Goal: Information Seeking & Learning: Learn about a topic

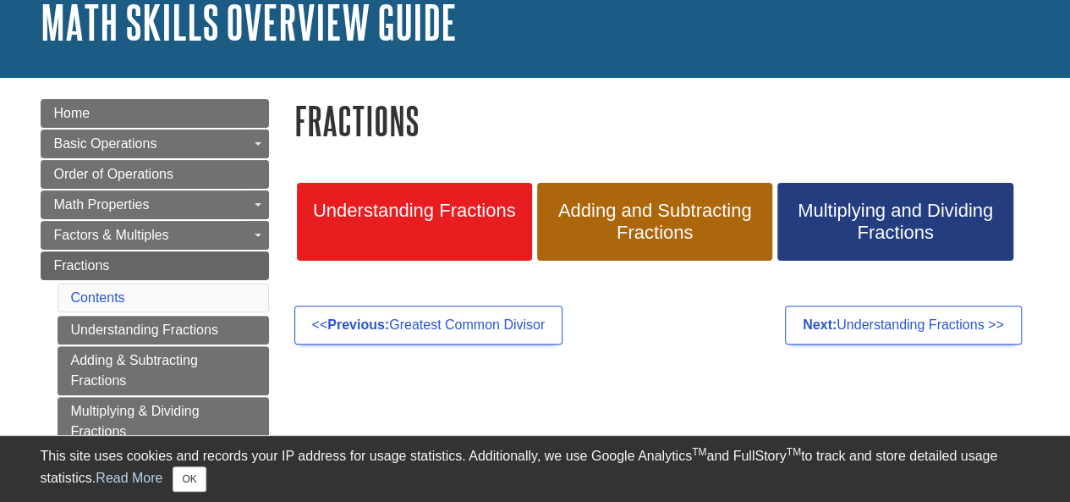
scroll to position [551, 0]
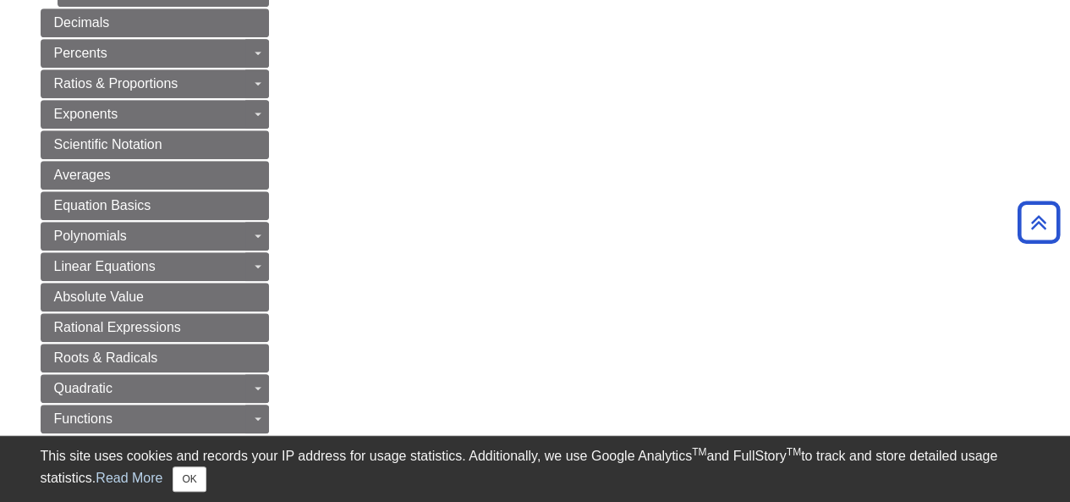
click at [0, 25] on body "Library Chat This site uses cookies and records your IP address for usage stati…" at bounding box center [535, 350] width 1070 height 1802
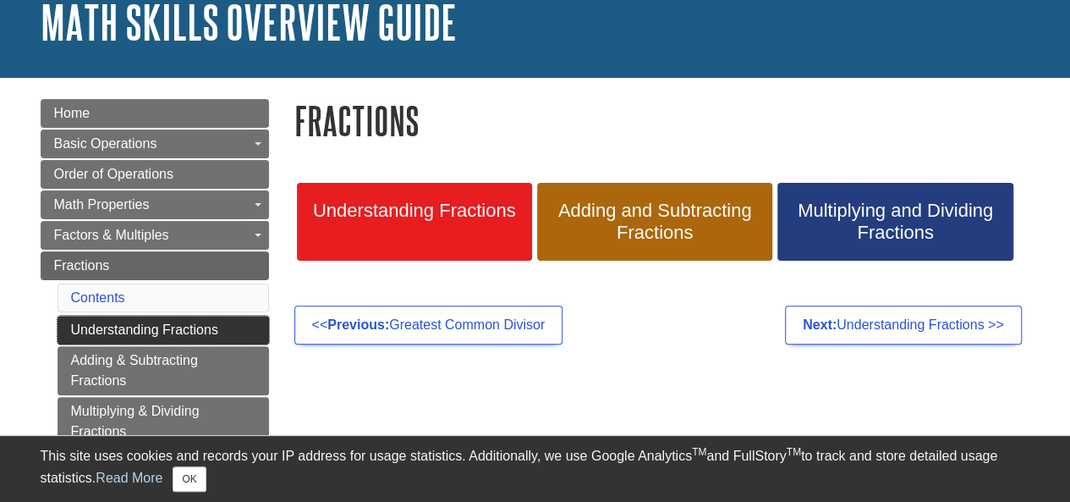
click at [202, 324] on link "Understanding Fractions" at bounding box center [163, 329] width 211 height 29
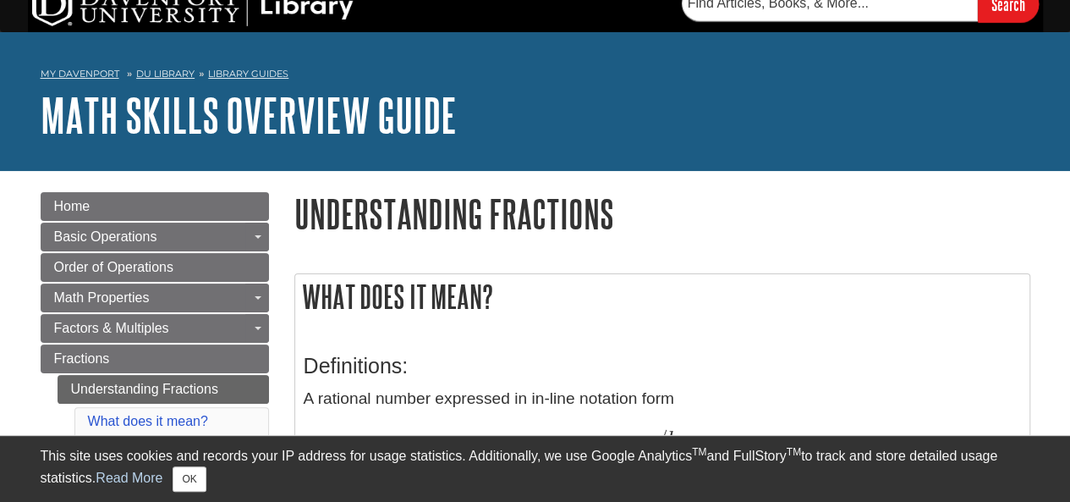
scroll to position [34, 0]
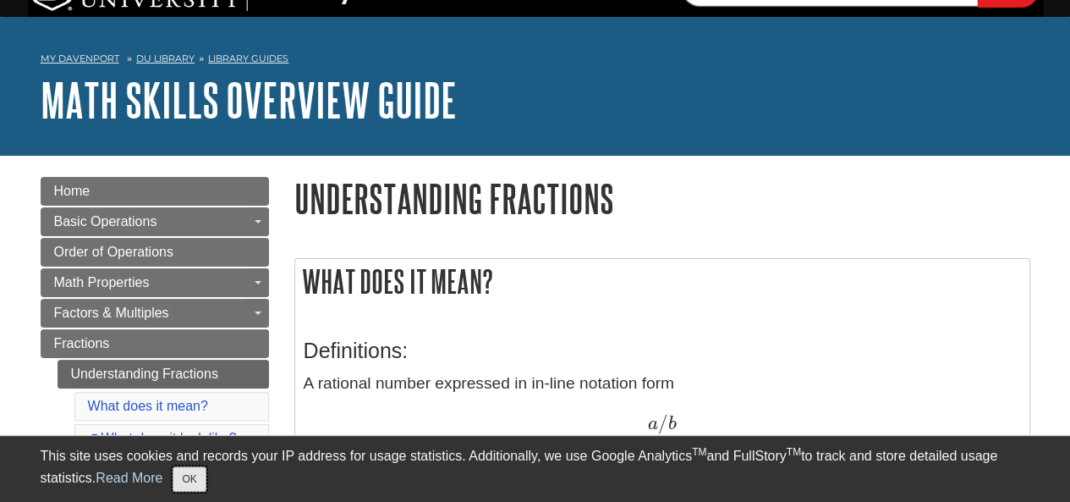
click at [198, 471] on button "OK" at bounding box center [189, 478] width 33 height 25
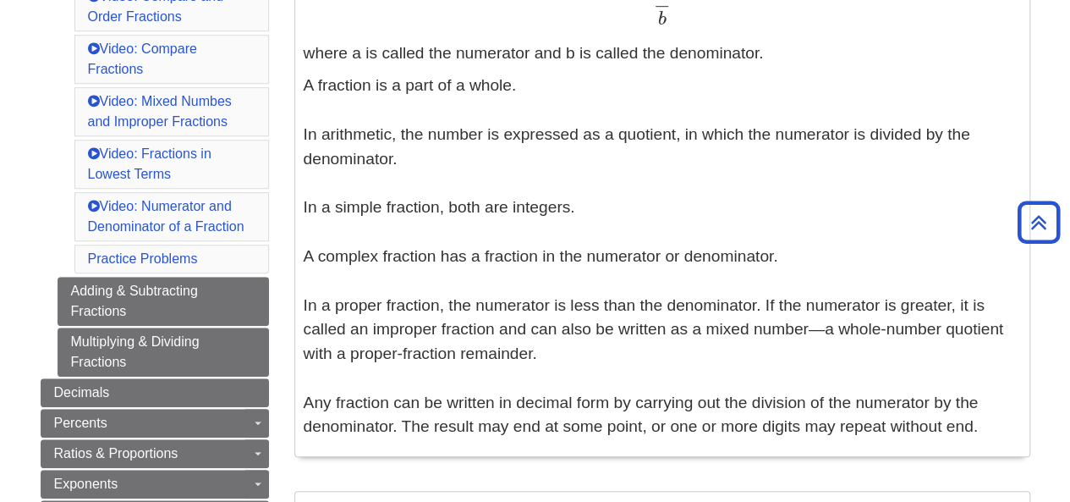
scroll to position [541, 0]
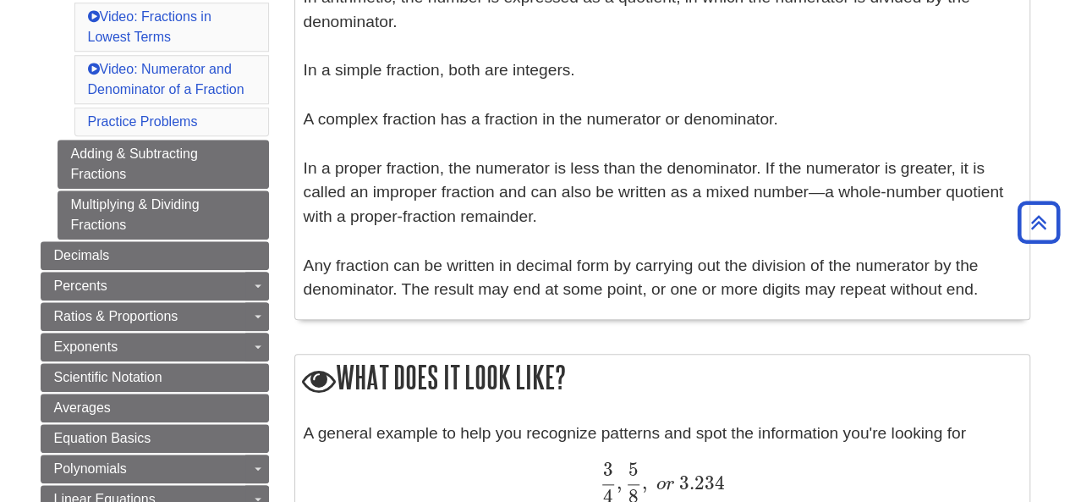
scroll to position [710, 0]
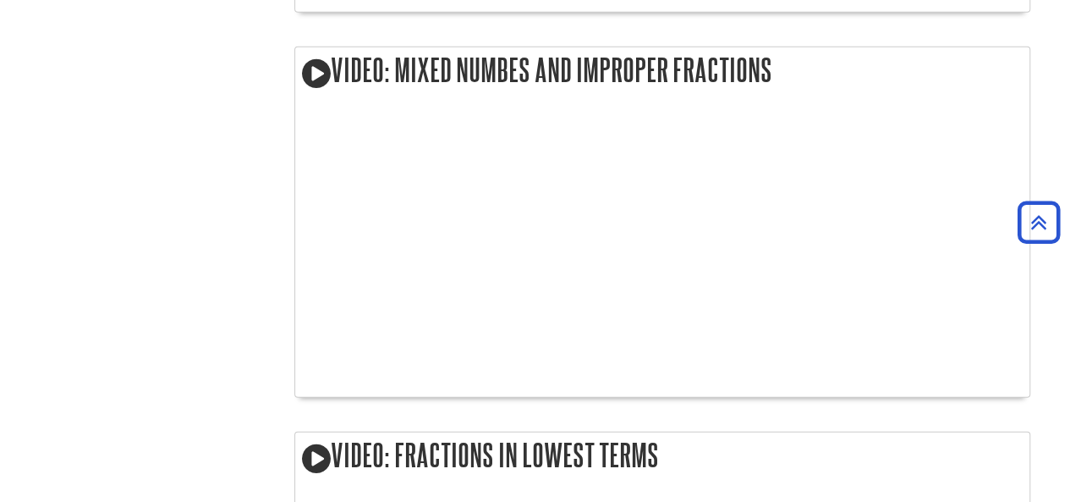
scroll to position [2141, 0]
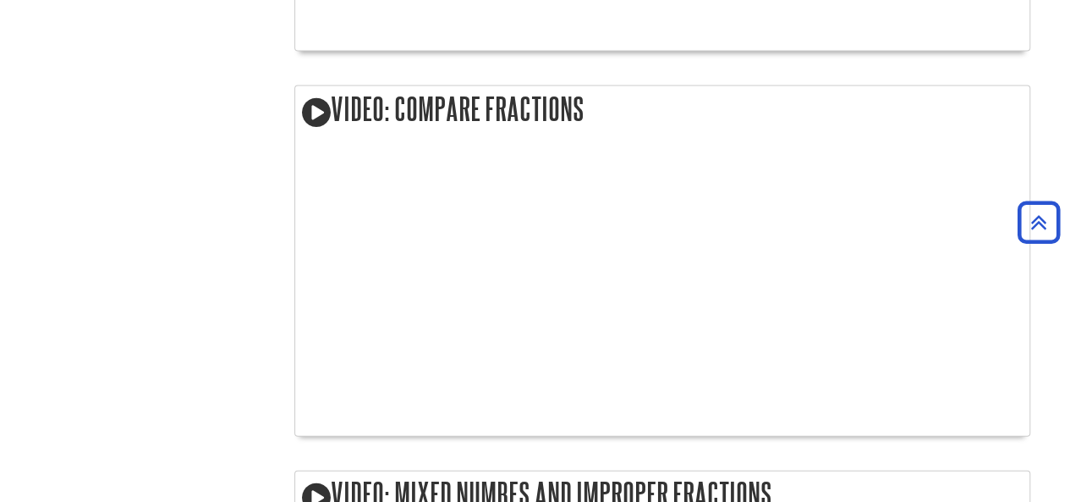
click at [0, 39] on body "This site uses cookies and records your IP address for usage statistics. Additi…" at bounding box center [535, 301] width 1070 height 4007
click at [0, 101] on body "This site uses cookies and records your IP address for usage statistics. Additi…" at bounding box center [535, 301] width 1070 height 4007
click at [0, 437] on body "This site uses cookies and records your IP address for usage statistics. Additi…" at bounding box center [535, 301] width 1070 height 4007
click at [0, 101] on body "This site uses cookies and records your IP address for usage statistics. Additi…" at bounding box center [535, 301] width 1070 height 4007
click at [0, 85] on body "This site uses cookies and records your IP address for usage statistics. Additi…" at bounding box center [535, 301] width 1070 height 4007
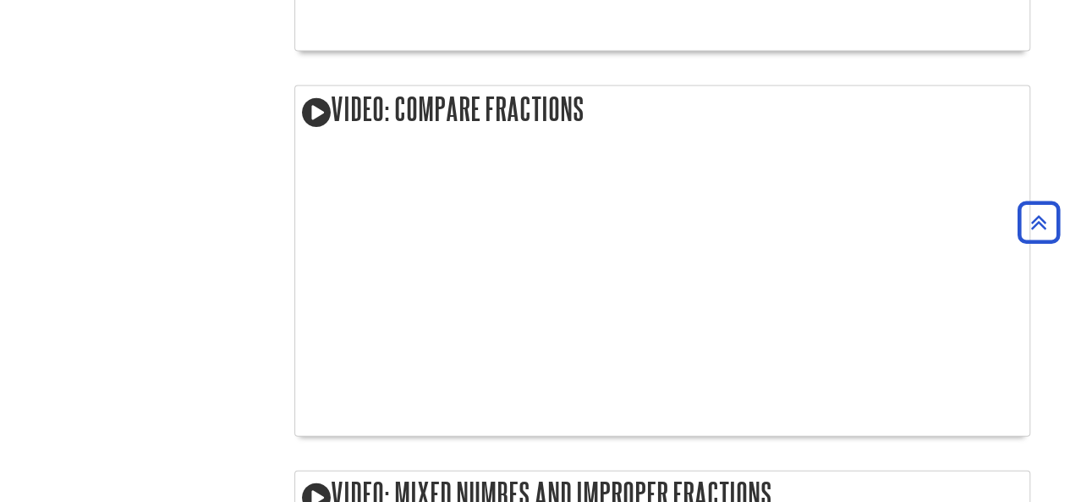
click at [0, 69] on body "This site uses cookies and records your IP address for usage statistics. Additi…" at bounding box center [535, 301] width 1070 height 4007
click at [0, 102] on body "This site uses cookies and records your IP address for usage statistics. Additi…" at bounding box center [535, 301] width 1070 height 4007
click at [0, 118] on body "This site uses cookies and records your IP address for usage statistics. Additi…" at bounding box center [535, 301] width 1070 height 4007
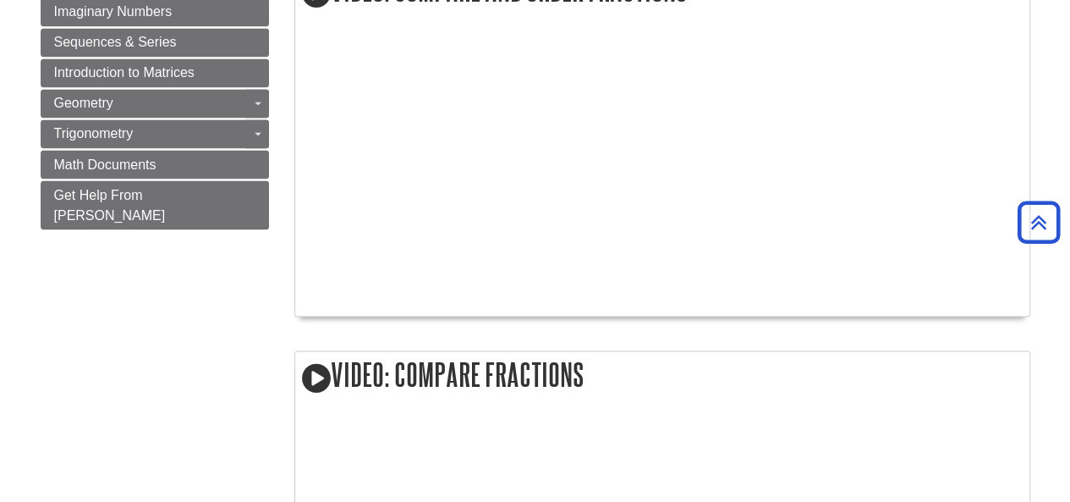
scroll to position [1398, 0]
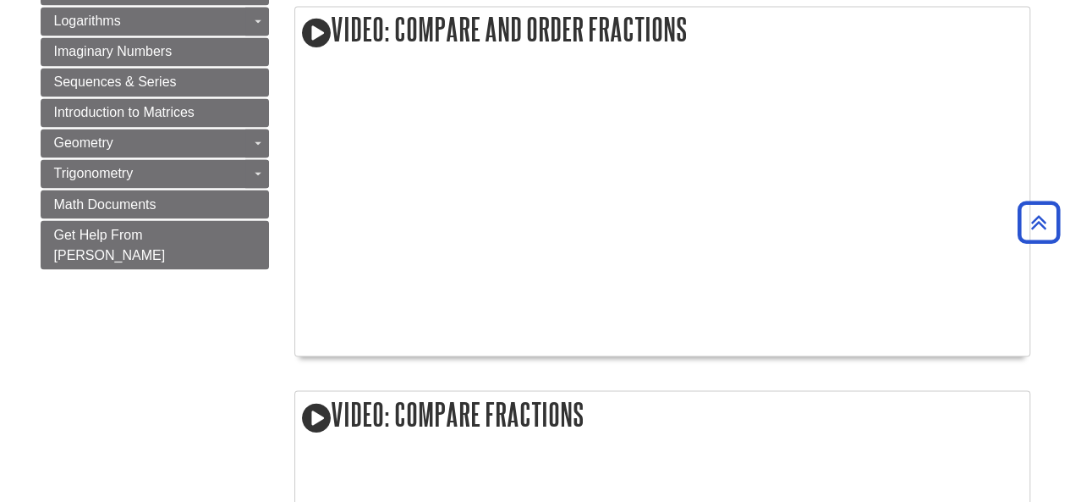
click at [721, 396] on h2 "Video: Compare Fractions" at bounding box center [662, 415] width 734 height 48
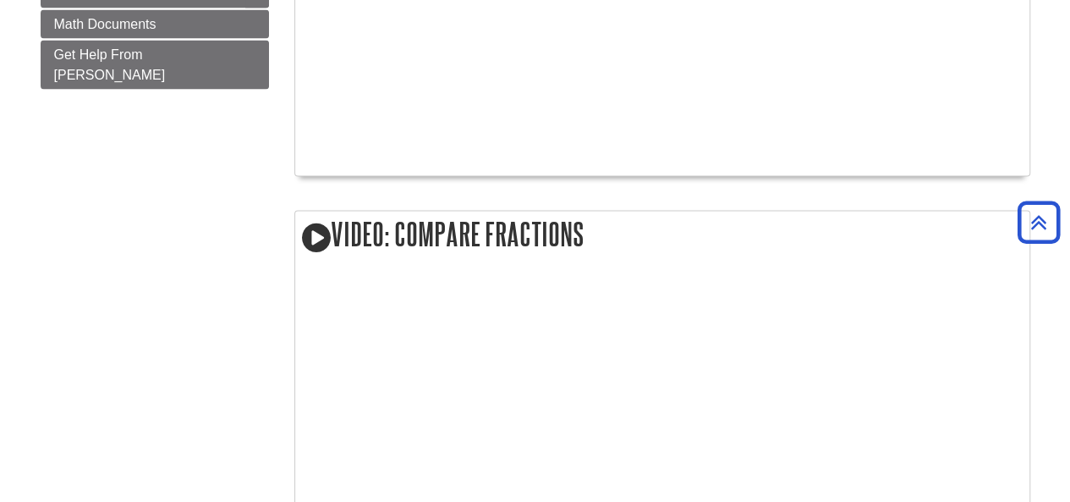
scroll to position [1601, 0]
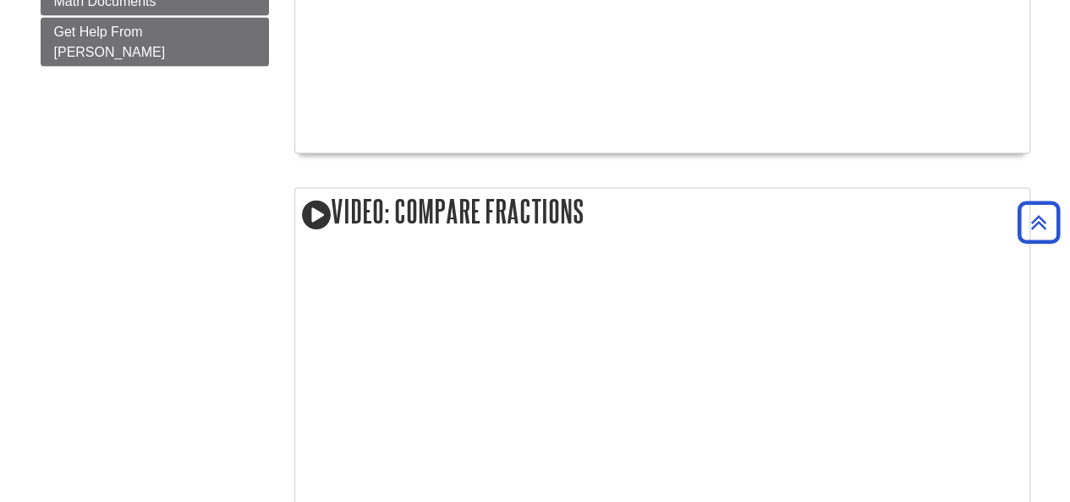
click at [0, 101] on body "This site uses cookies and records your IP address for usage statistics. Additi…" at bounding box center [535, 402] width 1070 height 4007
click at [0, 69] on body "This site uses cookies and records your IP address for usage statistics. Additi…" at bounding box center [535, 402] width 1070 height 4007
click at [0, 86] on body "This site uses cookies and records your IP address for usage statistics. Additi…" at bounding box center [535, 402] width 1070 height 4007
click at [0, 406] on body "This site uses cookies and records your IP address for usage statistics. Additi…" at bounding box center [535, 402] width 1070 height 4007
click at [0, 195] on body "This site uses cookies and records your IP address for usage statistics. Additi…" at bounding box center [535, 402] width 1070 height 4007
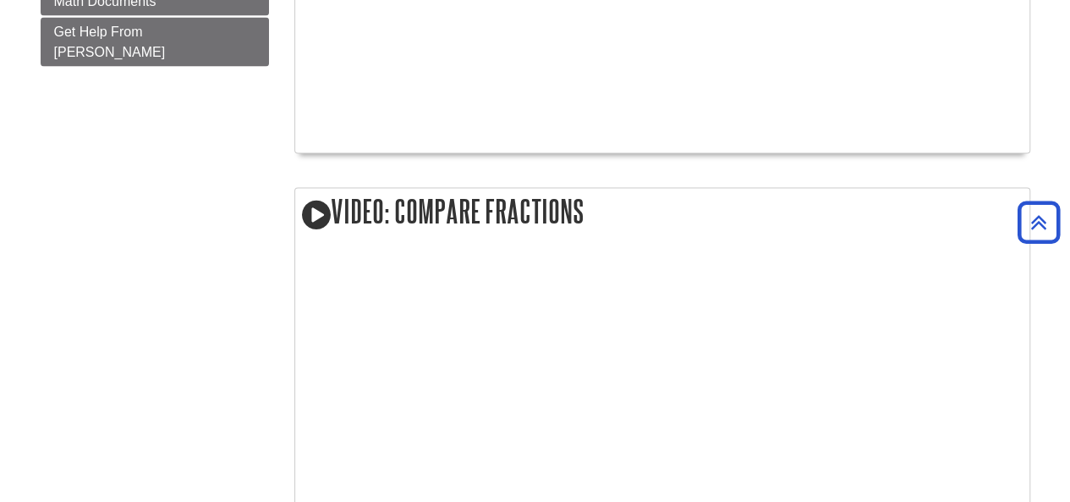
click at [0, 379] on body "This site uses cookies and records your IP address for usage statistics. Additi…" at bounding box center [535, 402] width 1070 height 4007
click at [0, 54] on body "This site uses cookies and records your IP address for usage statistics. Additi…" at bounding box center [535, 402] width 1070 height 4007
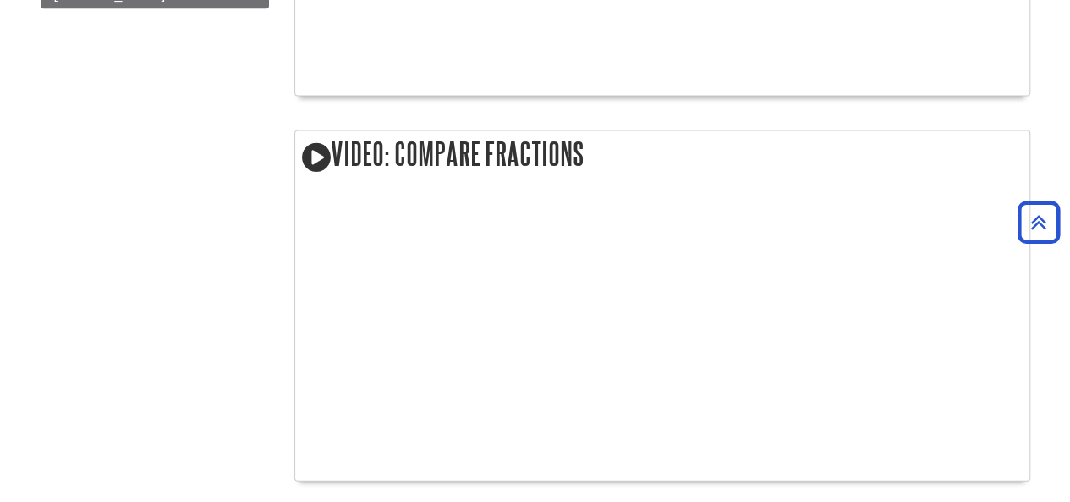
scroll to position [1669, 0]
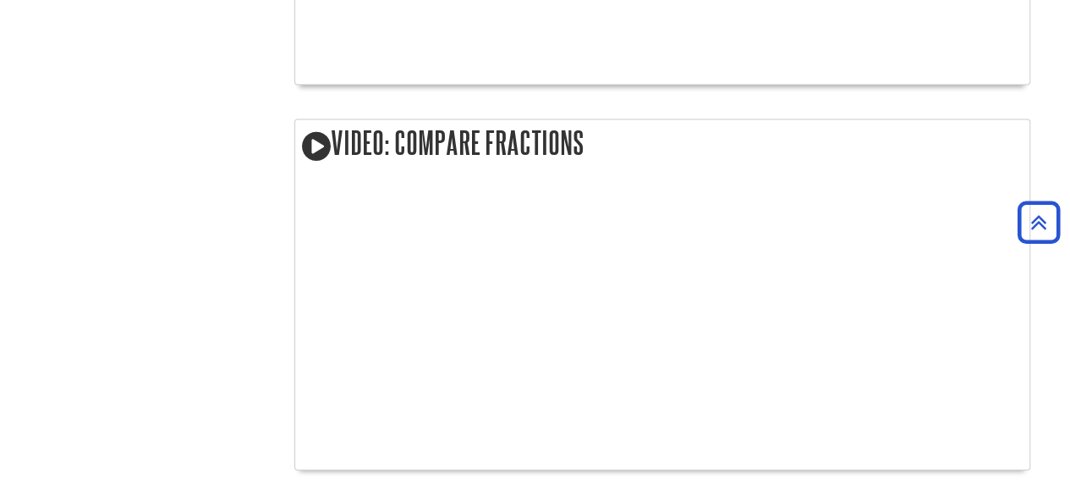
click at [0, 453] on body "This site uses cookies and records your IP address for usage statistics. Additi…" at bounding box center [535, 334] width 1070 height 4007
click at [0, 485] on body "This site uses cookies and records your IP address for usage statistics. Additi…" at bounding box center [535, 334] width 1070 height 4007
click at [0, 470] on body "This site uses cookies and records your IP address for usage statistics. Additi…" at bounding box center [535, 334] width 1070 height 4007
click at [0, 26] on body "This site uses cookies and records your IP address for usage statistics. Additi…" at bounding box center [535, 334] width 1070 height 4007
click at [0, 407] on body "This site uses cookies and records your IP address for usage statistics. Additi…" at bounding box center [535, 334] width 1070 height 4007
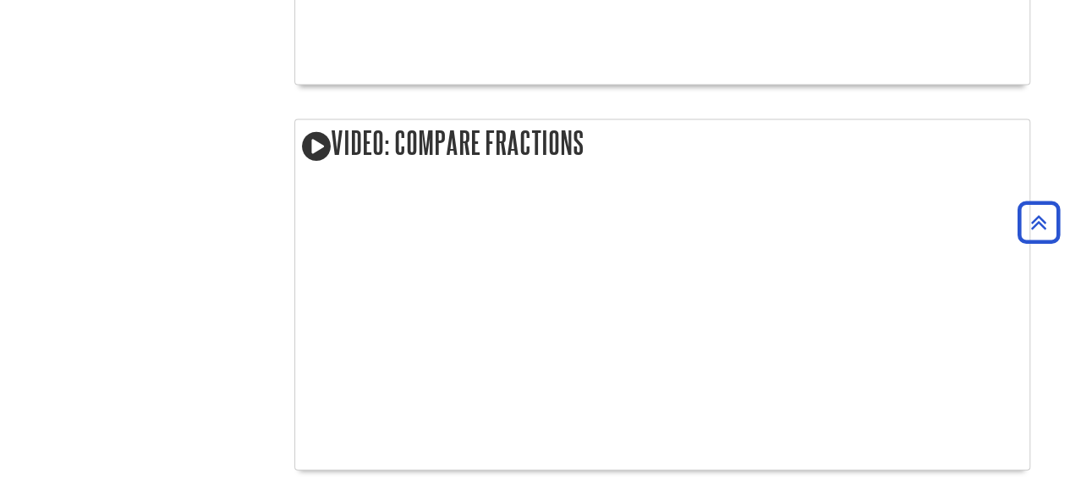
click at [0, 119] on body "This site uses cookies and records your IP address for usage statistics. Additi…" at bounding box center [535, 334] width 1070 height 4007
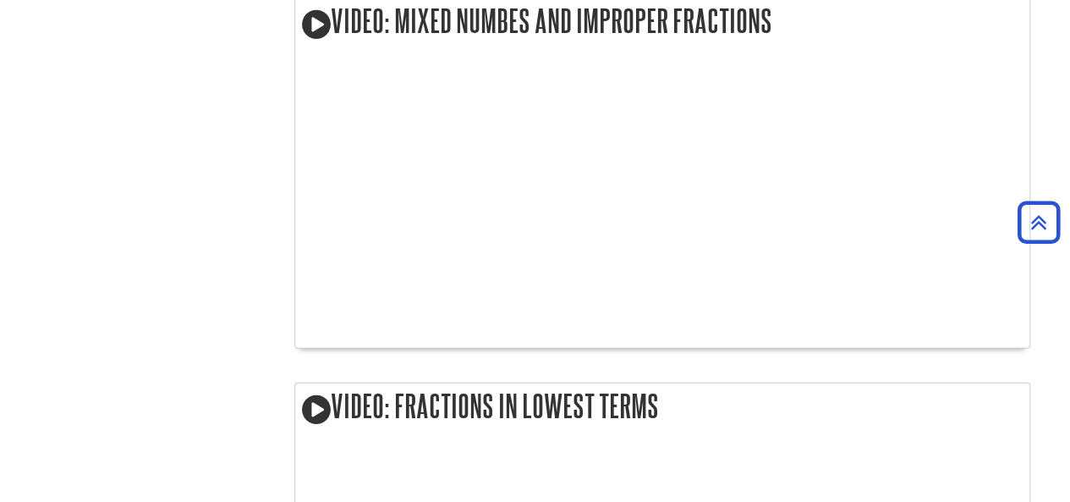
scroll to position [2209, 0]
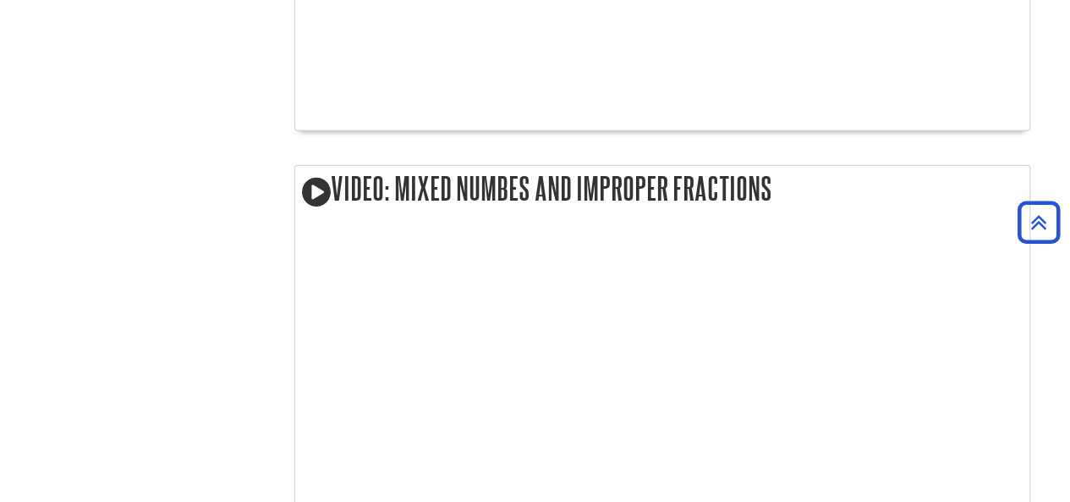
scroll to position [2042, 0]
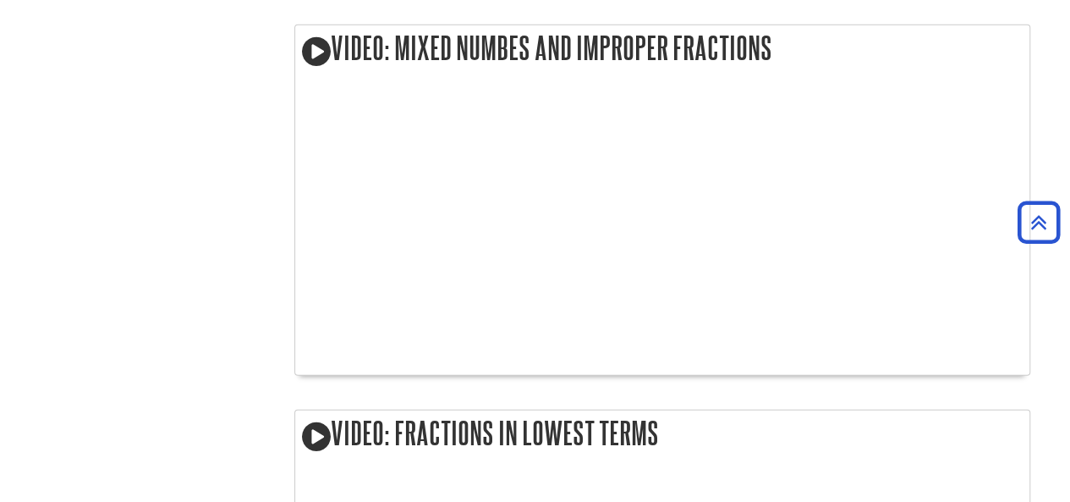
scroll to position [2141, 0]
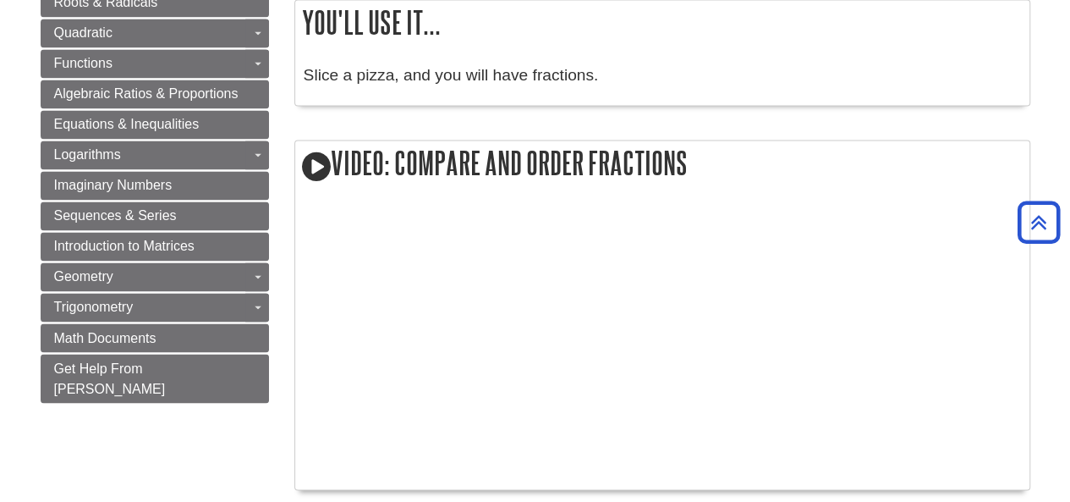
scroll to position [1703, 0]
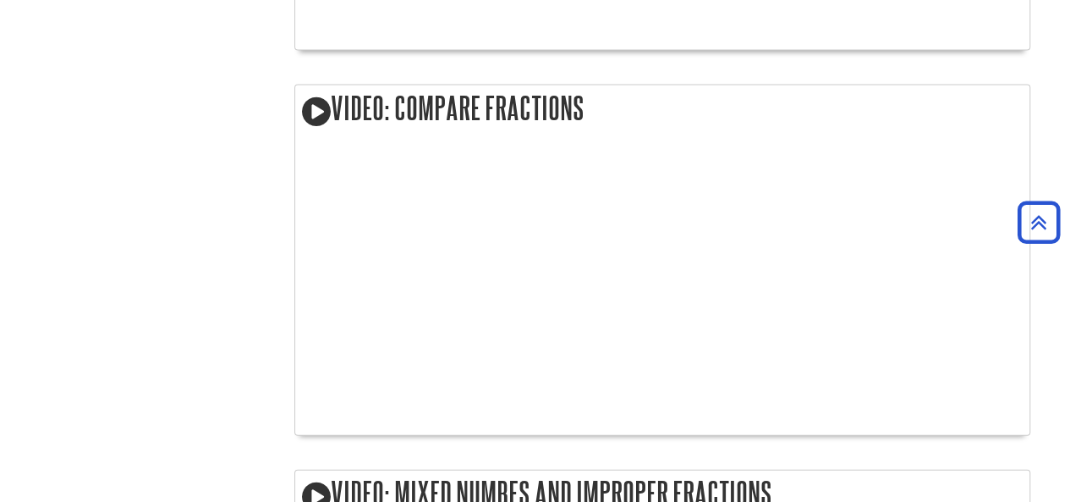
click at [0, 347] on body "This site uses cookies and records your IP address for usage statistics. Additi…" at bounding box center [535, 300] width 1070 height 4007
click at [0, 101] on body "This site uses cookies and records your IP address for usage statistics. Additi…" at bounding box center [535, 300] width 1070 height 4007
click at [0, 69] on body "This site uses cookies and records your IP address for usage statistics. Additi…" at bounding box center [535, 300] width 1070 height 4007
click at [0, 193] on body "This site uses cookies and records your IP address for usage statistics. Additi…" at bounding box center [535, 300] width 1070 height 4007
click at [0, 470] on body "This site uses cookies and records your IP address for usage statistics. Additi…" at bounding box center [535, 300] width 1070 height 4007
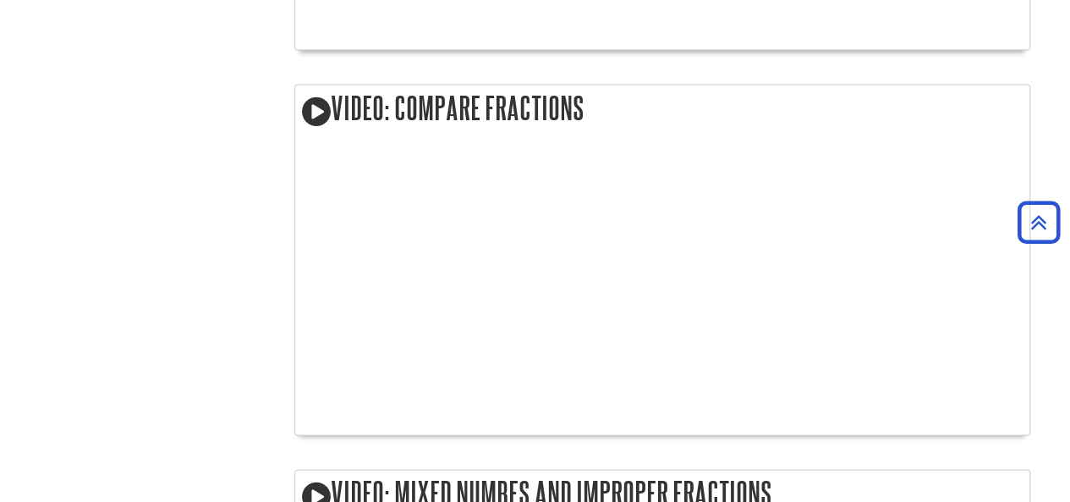
click at [0, 25] on body "This site uses cookies and records your IP address for usage statistics. Additi…" at bounding box center [535, 300] width 1070 height 4007
click at [0, 408] on body "This site uses cookies and records your IP address for usage statistics. Additi…" at bounding box center [535, 300] width 1070 height 4007
click at [0, 25] on body "This site uses cookies and records your IP address for usage statistics. Additi…" at bounding box center [535, 300] width 1070 height 4007
click at [0, 101] on body "This site uses cookies and records your IP address for usage statistics. Additi…" at bounding box center [535, 300] width 1070 height 4007
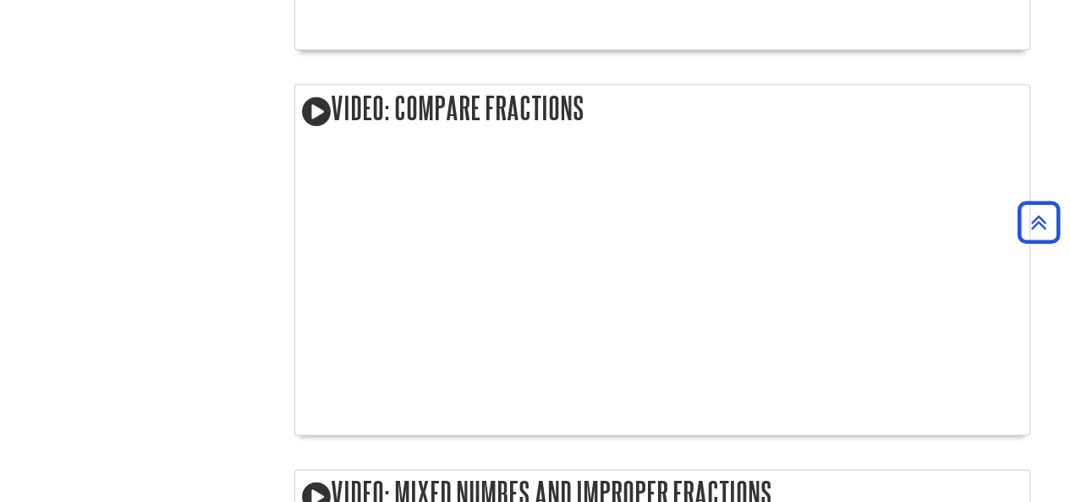
click at [0, 86] on body "This site uses cookies and records your IP address for usage statistics. Additi…" at bounding box center [535, 300] width 1070 height 4007
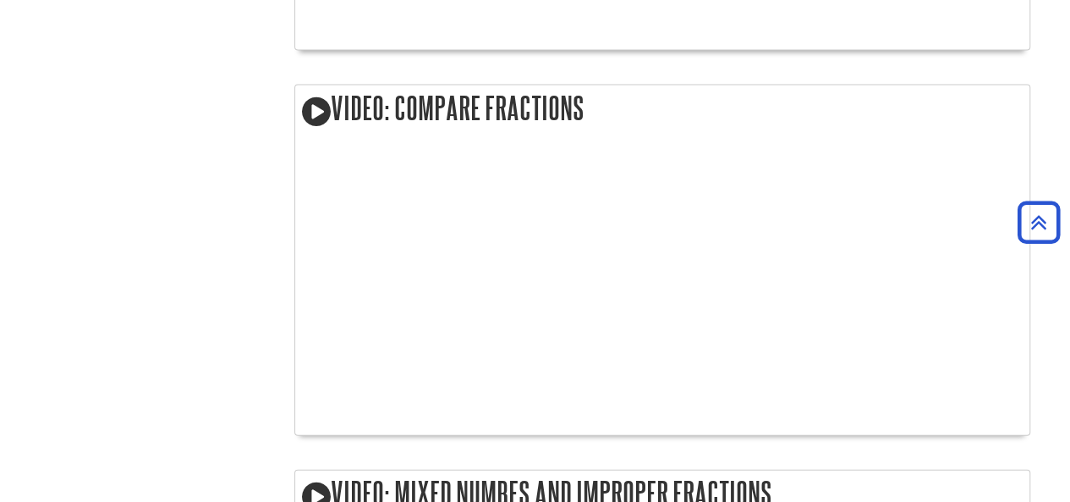
click at [0, 25] on body "This site uses cookies and records your IP address for usage statistics. Additi…" at bounding box center [535, 300] width 1070 height 4007
click at [0, 101] on body "This site uses cookies and records your IP address for usage statistics. Additi…" at bounding box center [535, 300] width 1070 height 4007
click at [0, 408] on body "This site uses cookies and records your IP address for usage statistics. Additi…" at bounding box center [535, 300] width 1070 height 4007
click at [0, 438] on body "This site uses cookies and records your IP address for usage statistics. Additi…" at bounding box center [535, 300] width 1070 height 4007
click at [0, 316] on body "This site uses cookies and records your IP address for usage statistics. Additi…" at bounding box center [535, 300] width 1070 height 4007
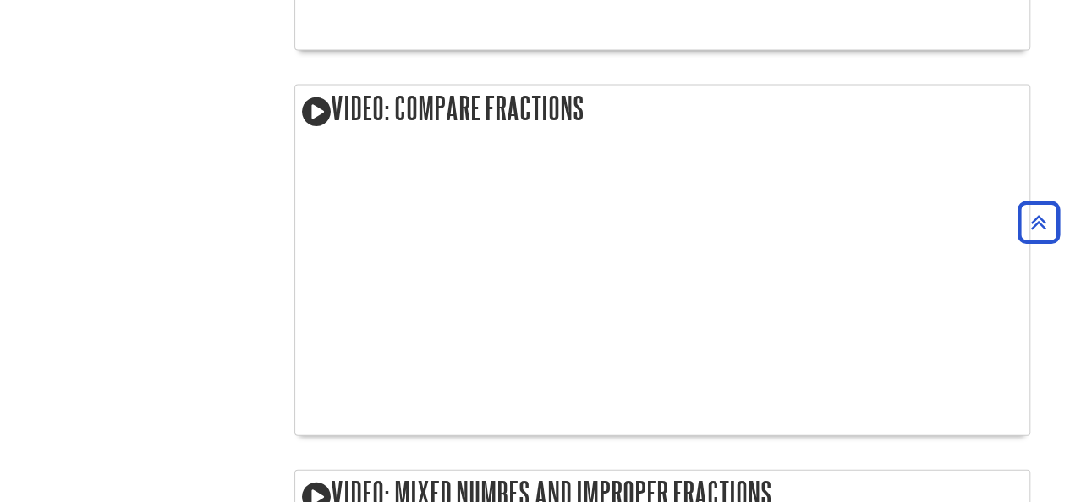
click at [0, 85] on body "This site uses cookies and records your IP address for usage statistics. Additi…" at bounding box center [535, 300] width 1070 height 4007
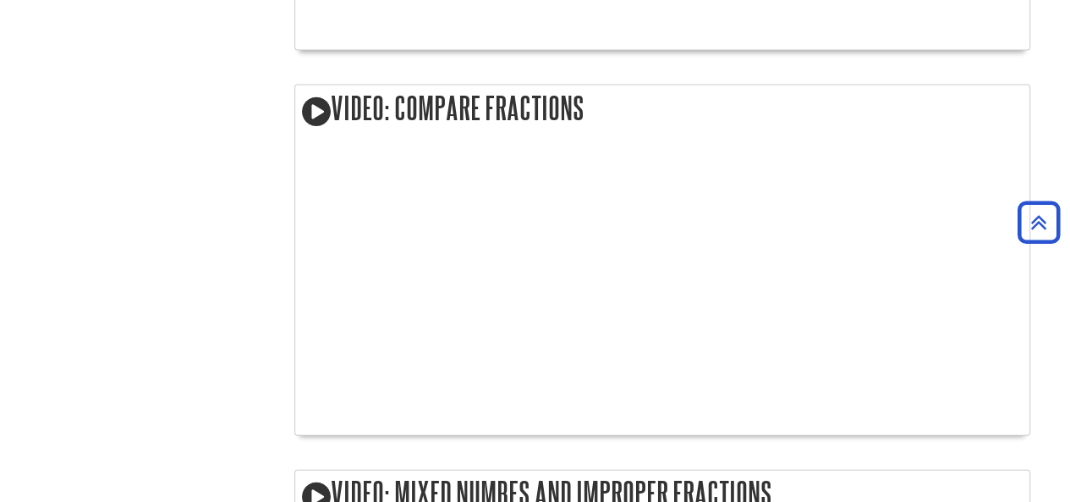
click at [0, 195] on body "This site uses cookies and records your IP address for usage statistics. Additi…" at bounding box center [535, 300] width 1070 height 4007
click at [0, 25] on body "This site uses cookies and records your IP address for usage statistics. Additi…" at bounding box center [535, 300] width 1070 height 4007
click at [0, 9] on body "This site uses cookies and records your IP address for usage statistics. Additi…" at bounding box center [535, 300] width 1070 height 4007
click at [0, 438] on body "This site uses cookies and records your IP address for usage statistics. Additi…" at bounding box center [535, 300] width 1070 height 4007
click at [0, 193] on body "This site uses cookies and records your IP address for usage statistics. Additi…" at bounding box center [535, 300] width 1070 height 4007
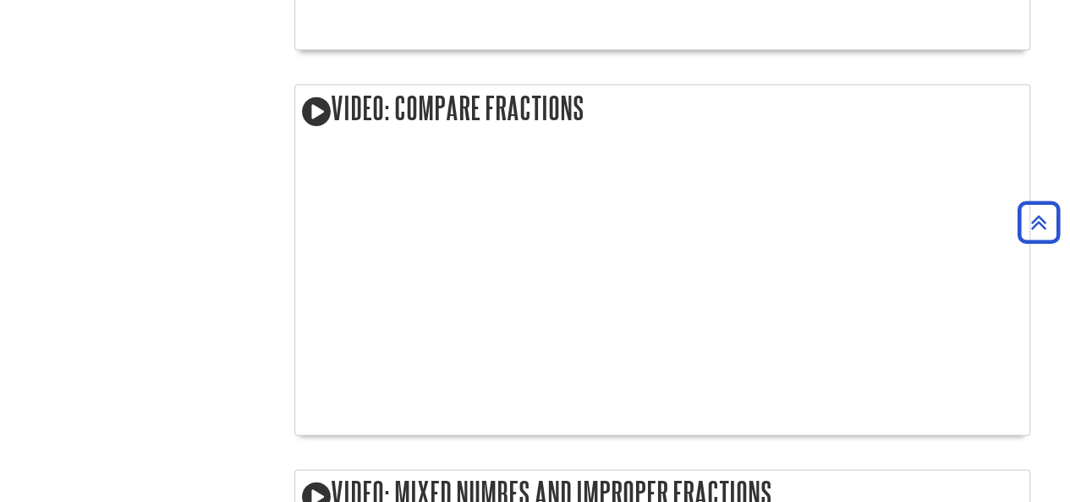
click at [0, 25] on body "This site uses cookies and records your IP address for usage statistics. Additi…" at bounding box center [535, 300] width 1070 height 4007
